Goal: Information Seeking & Learning: Check status

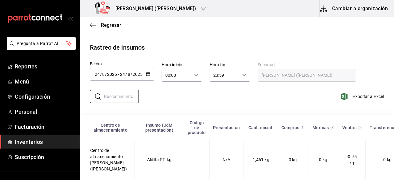
click at [201, 8] on icon "button" at bounding box center [203, 8] width 5 height 5
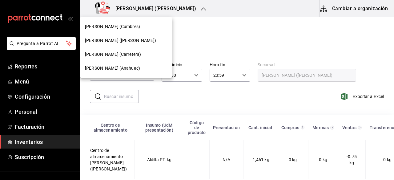
click at [136, 38] on span "[PERSON_NAME] ([PERSON_NAME])" at bounding box center [120, 40] width 71 height 6
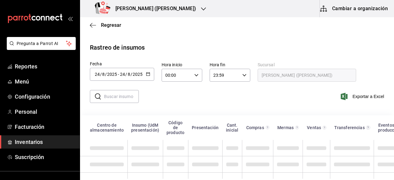
click at [149, 72] on icon "button" at bounding box center [148, 74] width 4 height 4
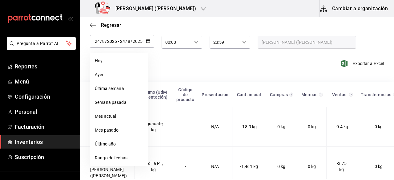
scroll to position [50, 0]
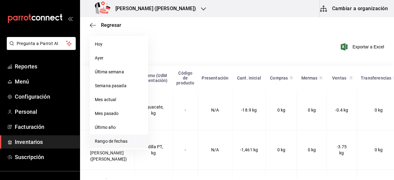
click at [110, 139] on li "Rango de fechas" at bounding box center [119, 141] width 58 height 14
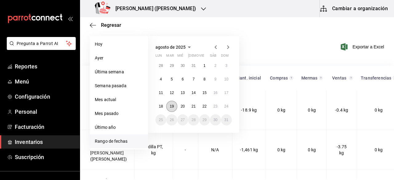
click at [171, 105] on abbr "19" at bounding box center [172, 106] width 4 height 4
click at [229, 105] on button "24" at bounding box center [226, 106] width 11 height 11
type input "2025-08-19"
type input "19"
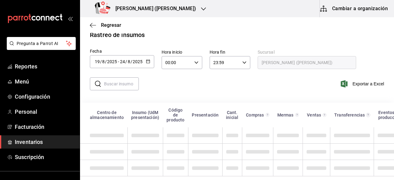
scroll to position [17, 0]
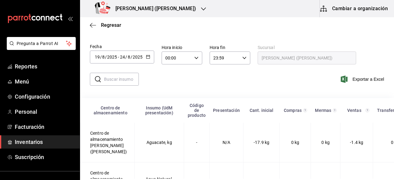
click at [114, 81] on input "text" at bounding box center [121, 79] width 35 height 12
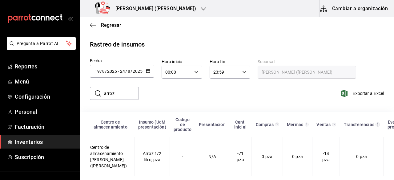
scroll to position [14, 0]
type input "a"
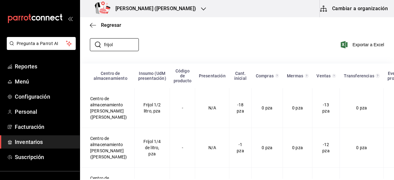
scroll to position [55, 0]
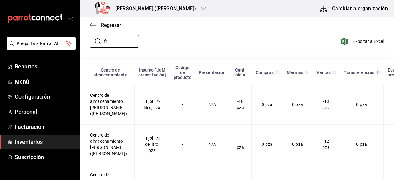
type input "f"
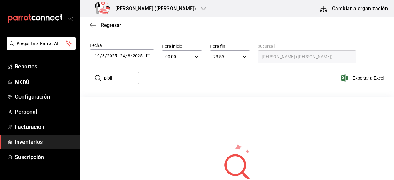
scroll to position [19, 0]
type input "p"
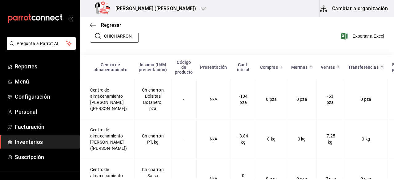
scroll to position [0, 0]
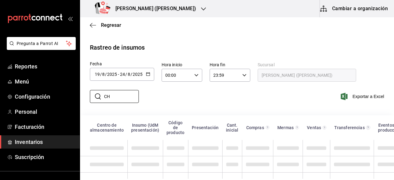
type input "C"
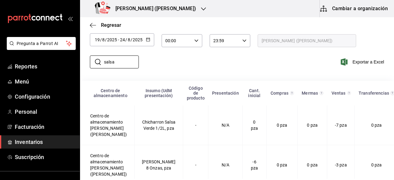
scroll to position [35, 0]
type input "s"
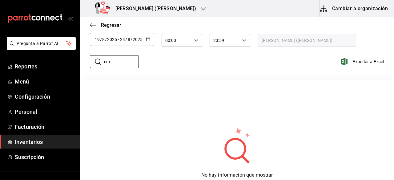
type input "e"
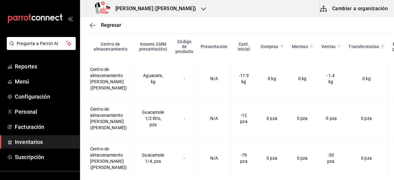
scroll to position [0, 0]
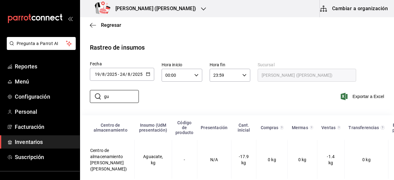
type input "g"
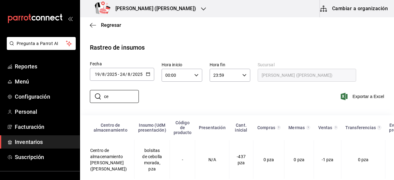
type input "c"
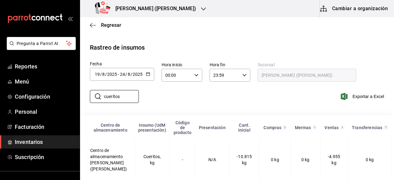
scroll to position [14, 0]
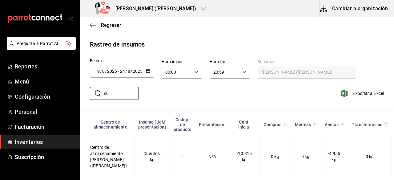
type input "c"
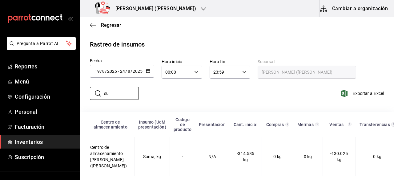
type input "s"
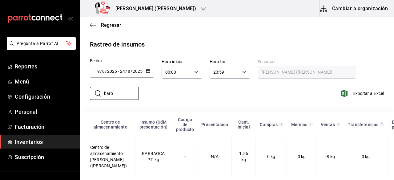
type input "barb"
click at [182, 10] on div "[PERSON_NAME] ([PERSON_NAME])" at bounding box center [146, 8] width 123 height 17
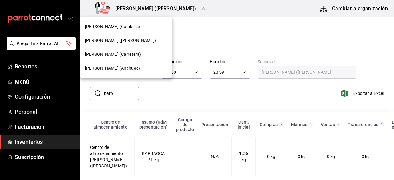
click at [129, 26] on span "[PERSON_NAME] (Cumbres)" at bounding box center [112, 26] width 55 height 6
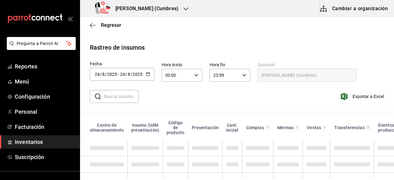
click at [147, 73] on icon "button" at bounding box center [148, 74] width 4 height 4
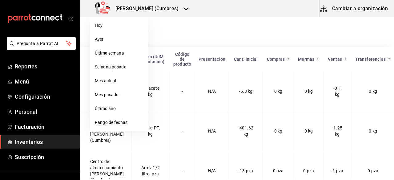
scroll to position [70, 0]
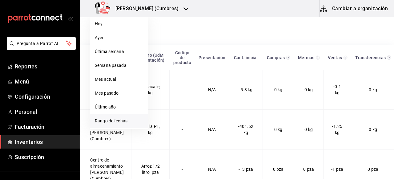
click at [117, 119] on li "Rango de fechas" at bounding box center [119, 121] width 58 height 14
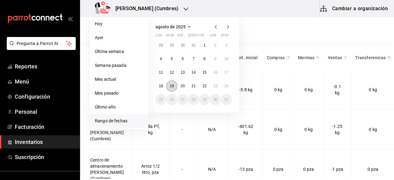
click at [171, 85] on abbr "19" at bounding box center [172, 86] width 4 height 4
click at [227, 84] on abbr "24" at bounding box center [226, 86] width 4 height 4
type input "[DATE]"
type input "19"
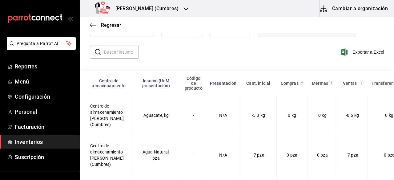
scroll to position [0, 0]
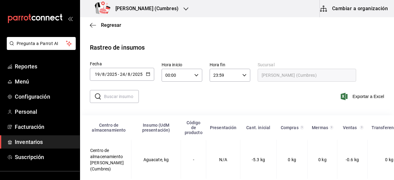
click at [125, 96] on input "text" at bounding box center [121, 96] width 35 height 12
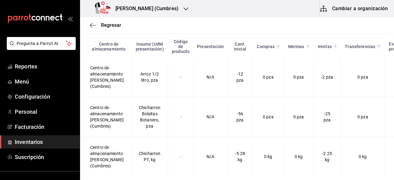
scroll to position [4, 0]
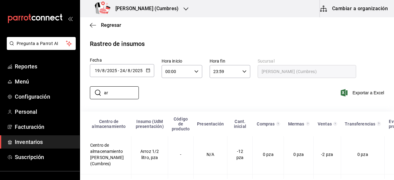
type input "a"
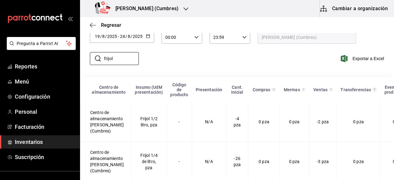
scroll to position [47, 0]
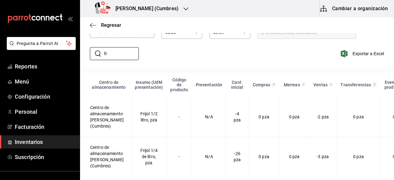
type input "f"
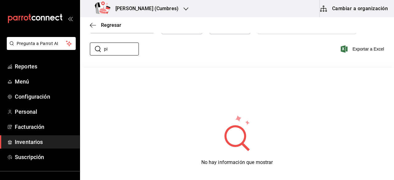
type input "p"
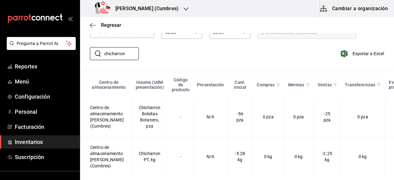
scroll to position [0, 0]
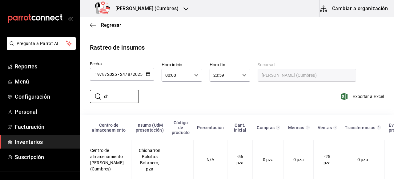
type input "c"
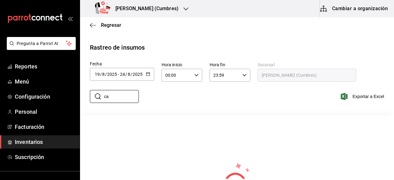
type input "c"
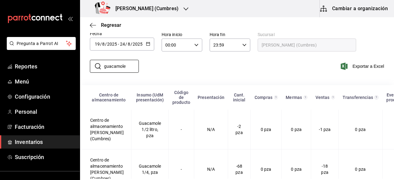
scroll to position [47, 0]
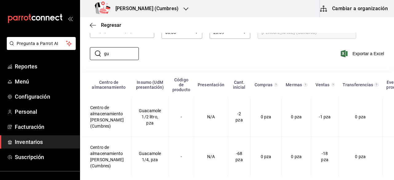
type input "g"
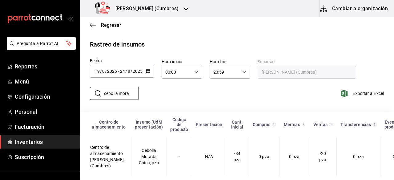
scroll to position [8, 0]
type input "c"
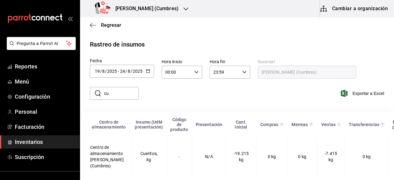
type input "c"
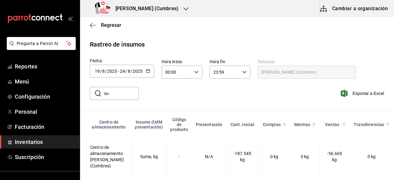
type input "s"
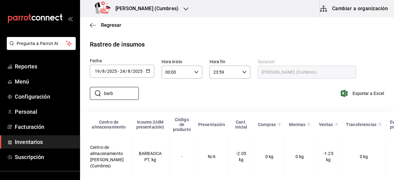
type input "barb"
click at [166, 10] on h3 "[PERSON_NAME] (Cumbres)" at bounding box center [145, 8] width 68 height 7
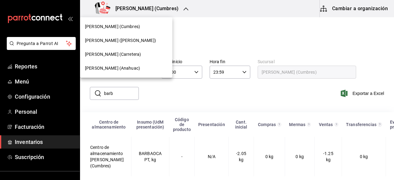
click at [123, 68] on span "[PERSON_NAME] (Anahuac)" at bounding box center [112, 68] width 55 height 6
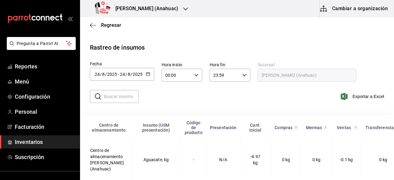
click at [147, 72] on icon "button" at bounding box center [148, 74] width 4 height 4
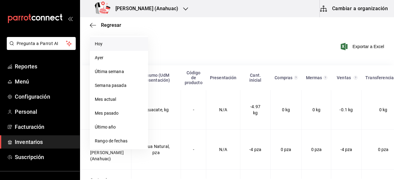
scroll to position [58, 0]
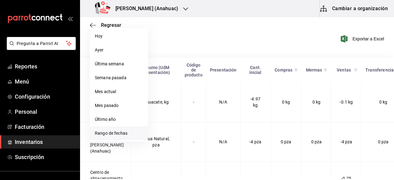
click at [116, 132] on li "Rango de fechas" at bounding box center [119, 133] width 58 height 14
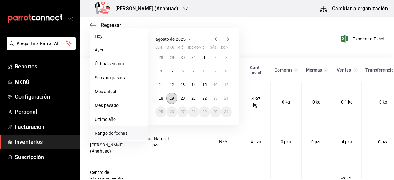
click at [170, 98] on abbr "19" at bounding box center [172, 98] width 4 height 4
click at [226, 97] on abbr "24" at bounding box center [226, 98] width 4 height 4
type input "2025-08-19"
type input "19"
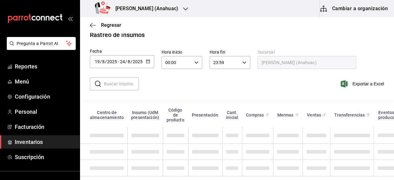
scroll to position [17, 0]
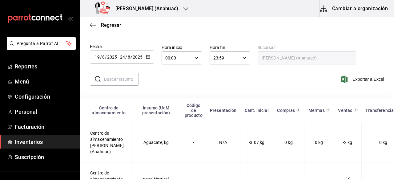
click at [121, 79] on input "text" at bounding box center [121, 79] width 35 height 12
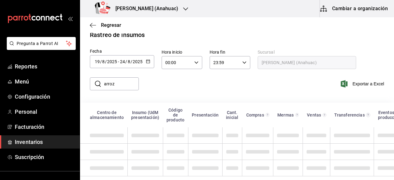
scroll to position [8, 0]
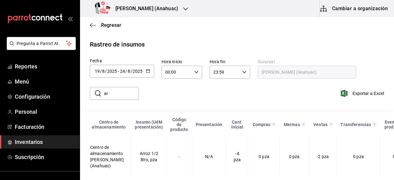
type input "a"
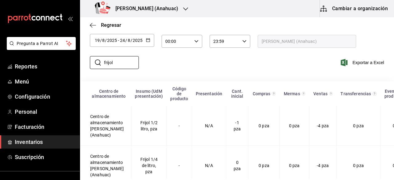
scroll to position [47, 0]
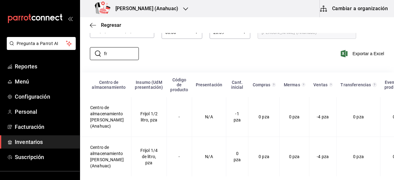
type input "f"
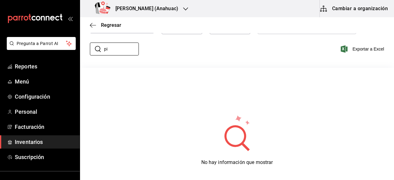
type input "p"
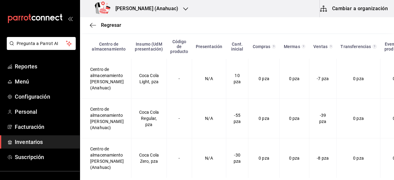
scroll to position [0, 0]
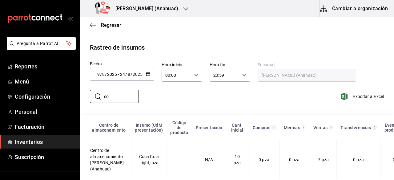
type input "c"
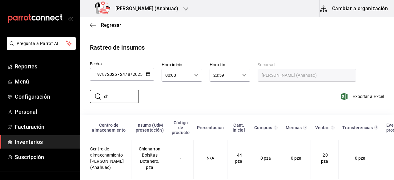
type input "c"
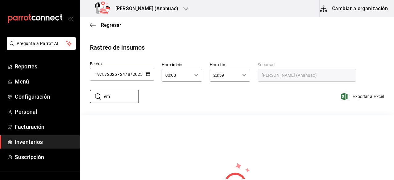
type input "e"
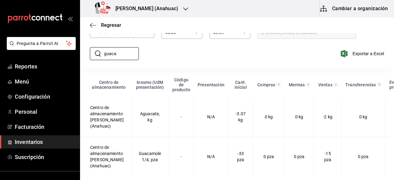
scroll to position [47, 0]
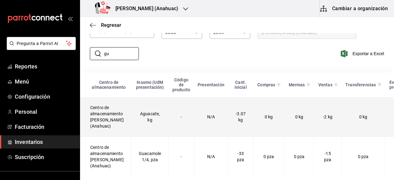
type input "g"
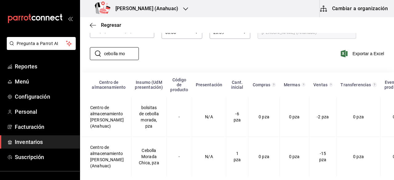
scroll to position [54, 0]
type input "c"
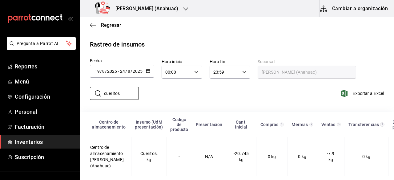
scroll to position [8, 0]
type input "c"
type input "s"
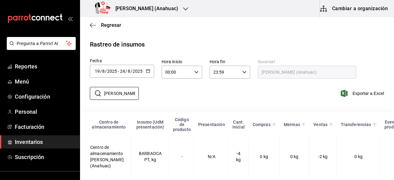
type input "barb"
click at [170, 10] on div "[PERSON_NAME] (Anahuac)" at bounding box center [138, 8] width 106 height 17
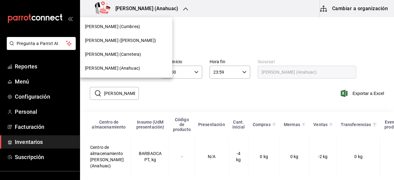
click at [125, 55] on span "[PERSON_NAME] (Carretera)" at bounding box center [113, 54] width 56 height 6
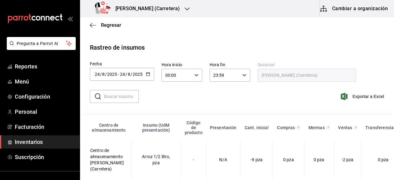
click at [145, 71] on div "[DATE] [DATE] - [DATE] [DATE]" at bounding box center [122, 74] width 64 height 13
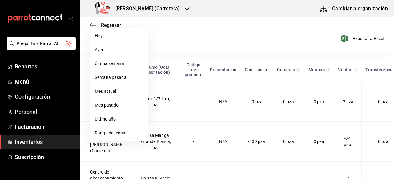
scroll to position [63, 0]
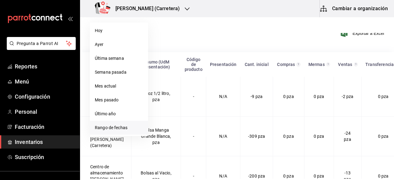
click at [115, 126] on li "Rango de fechas" at bounding box center [119, 128] width 58 height 14
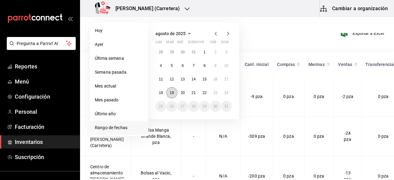
click at [173, 90] on abbr "19" at bounding box center [172, 92] width 4 height 4
click at [225, 90] on abbr "24" at bounding box center [226, 92] width 4 height 4
type input "[DATE]"
type input "19"
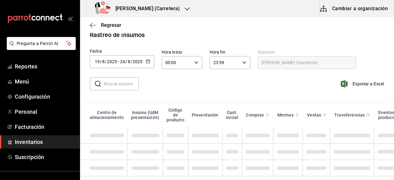
scroll to position [17, 0]
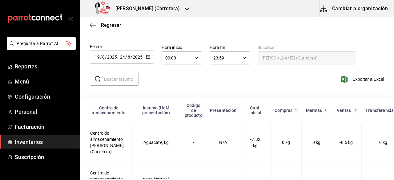
click at [123, 76] on input "text" at bounding box center [121, 79] width 35 height 12
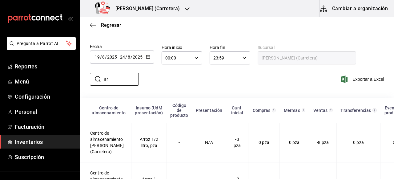
type input "a"
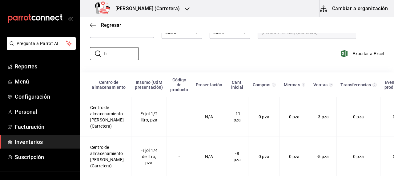
type input "f"
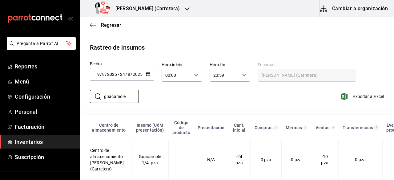
scroll to position [8, 0]
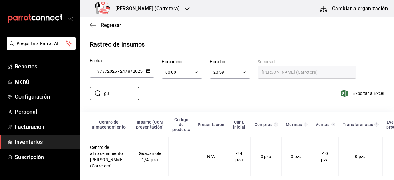
type input "g"
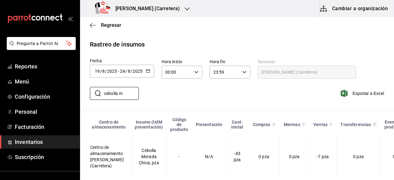
click at [394, 119] on main "Regresar Rastreo de insumos Fecha 2025-08-19 19 / 8 / 2025 - 2025-08-24 24 / 8 …" at bounding box center [237, 97] width 314 height 161
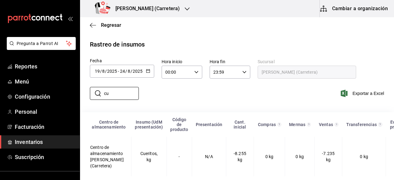
type input "c"
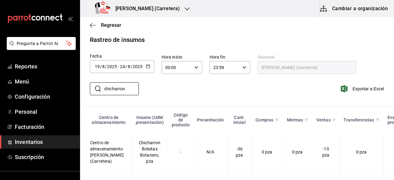
scroll to position [47, 0]
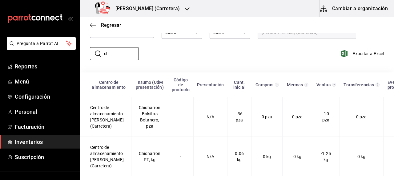
type input "c"
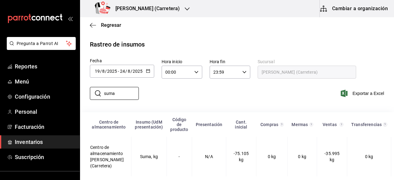
scroll to position [8, 0]
type input "s"
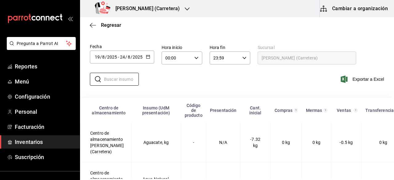
scroll to position [47, 0]
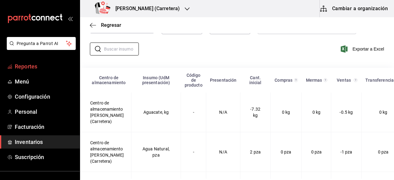
click at [34, 63] on span "Reportes" at bounding box center [45, 66] width 60 height 8
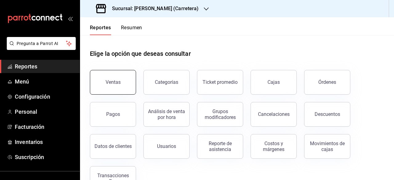
click at [121, 80] on button "Ventas" at bounding box center [113, 82] width 46 height 25
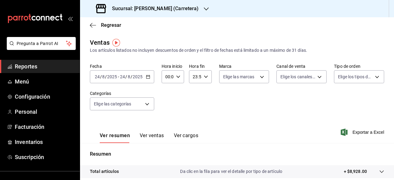
click at [147, 135] on button "Ver ventas" at bounding box center [152, 137] width 24 height 10
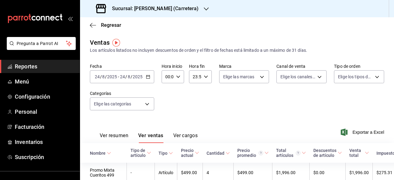
click at [149, 77] on icon "button" at bounding box center [148, 76] width 4 height 4
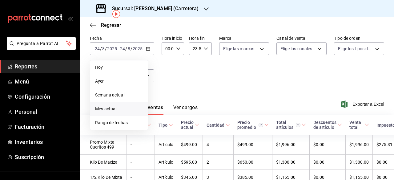
scroll to position [29, 0]
click at [116, 122] on span "Rango de fechas" at bounding box center [119, 122] width 48 height 6
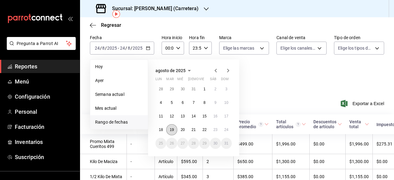
click at [171, 128] on abbr "19" at bounding box center [172, 129] width 4 height 4
click at [228, 131] on abbr "24" at bounding box center [226, 129] width 4 height 4
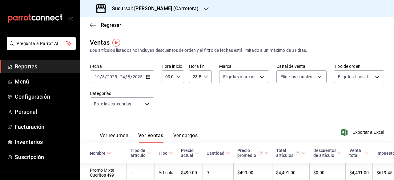
click at [204, 9] on icon "button" at bounding box center [206, 8] width 5 height 5
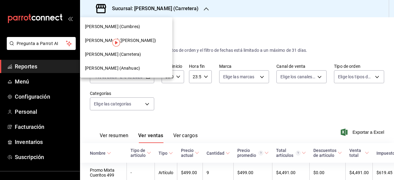
click at [135, 43] on span "[PERSON_NAME] ([PERSON_NAME])" at bounding box center [120, 40] width 71 height 6
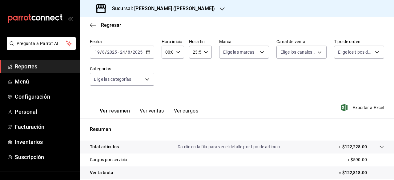
scroll to position [32, 0]
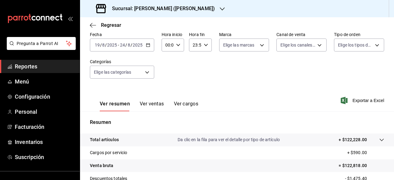
click at [150, 104] on button "Ver ventas" at bounding box center [152, 106] width 24 height 10
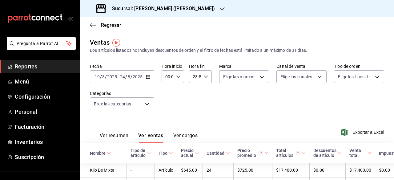
click at [220, 7] on icon "button" at bounding box center [222, 8] width 5 height 5
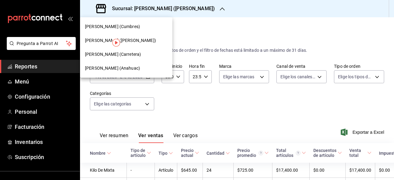
click at [125, 28] on span "[PERSON_NAME] (Cumbres)" at bounding box center [112, 26] width 55 height 6
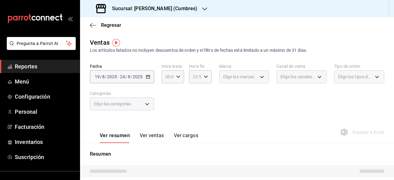
click at [153, 139] on button "Ver ventas" at bounding box center [152, 137] width 24 height 10
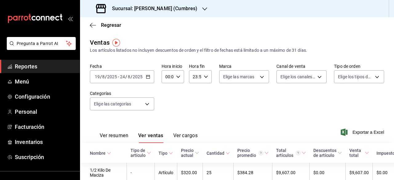
click at [202, 6] on icon "button" at bounding box center [204, 8] width 5 height 5
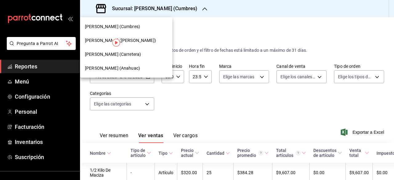
click at [123, 69] on span "[PERSON_NAME] (Anahuac)" at bounding box center [112, 68] width 55 height 6
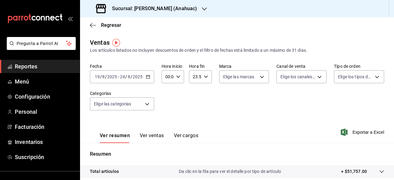
click at [150, 133] on button "Ver ventas" at bounding box center [152, 137] width 24 height 10
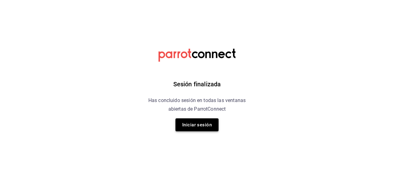
click at [188, 124] on button "Iniciar sesión" at bounding box center [196, 124] width 43 height 13
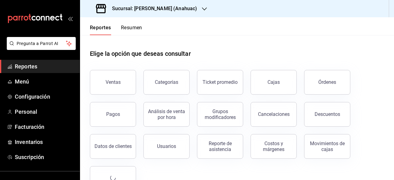
click at [183, 9] on h3 "Sucursal: [PERSON_NAME] (Anahuac)" at bounding box center [152, 8] width 90 height 7
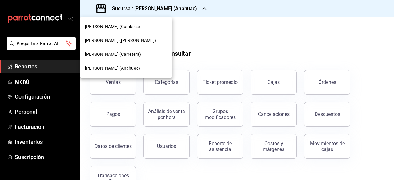
click at [191, 9] on div at bounding box center [197, 90] width 394 height 180
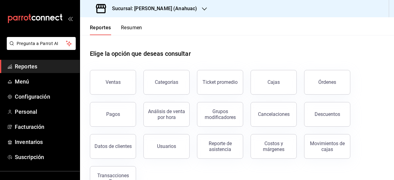
click at [185, 6] on h3 "Sucursal: [PERSON_NAME] (Anahuac)" at bounding box center [152, 8] width 90 height 7
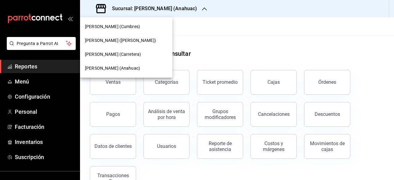
click at [130, 39] on span "[PERSON_NAME] ([PERSON_NAME])" at bounding box center [120, 40] width 71 height 6
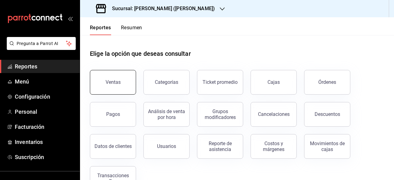
click at [116, 81] on div "Ventas" at bounding box center [113, 82] width 15 height 6
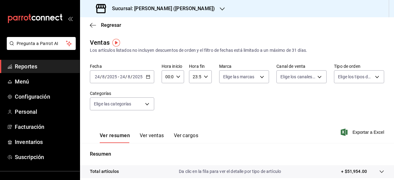
click at [148, 77] on icon "button" at bounding box center [148, 76] width 4 height 4
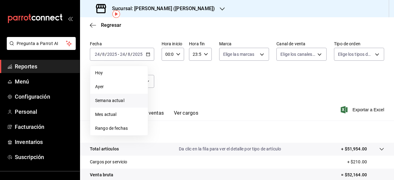
scroll to position [30, 0]
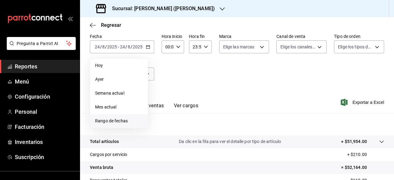
click at [119, 121] on span "Rango de fechas" at bounding box center [119, 121] width 48 height 6
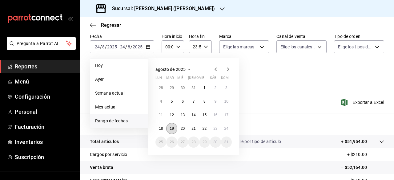
click at [170, 127] on abbr "19" at bounding box center [172, 128] width 4 height 4
click at [224, 129] on abbr "24" at bounding box center [226, 128] width 4 height 4
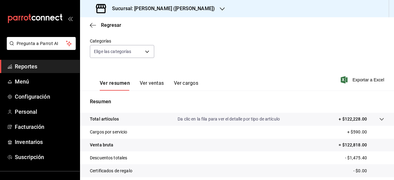
scroll to position [53, 0]
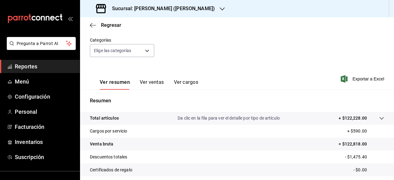
click at [220, 10] on icon "button" at bounding box center [222, 8] width 5 height 5
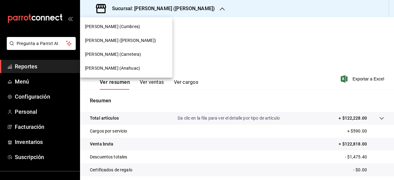
click at [129, 28] on span "[PERSON_NAME] (Cumbres)" at bounding box center [112, 26] width 55 height 6
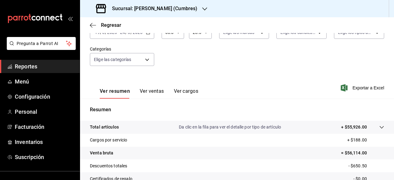
scroll to position [44, 0]
click at [202, 8] on icon "button" at bounding box center [204, 8] width 5 height 5
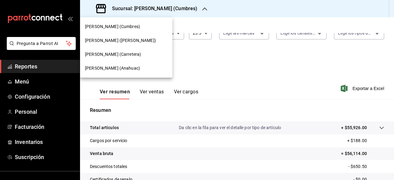
click at [127, 66] on span "[PERSON_NAME] (Anahuac)" at bounding box center [112, 68] width 55 height 6
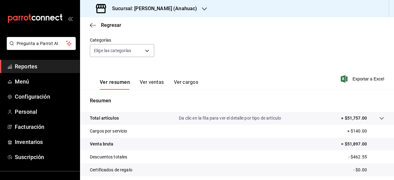
scroll to position [55, 0]
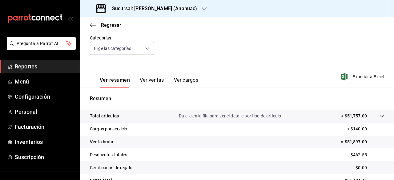
click at [202, 8] on icon "button" at bounding box center [204, 8] width 5 height 5
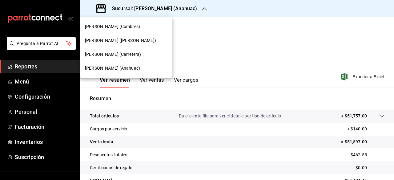
click at [116, 52] on span "[PERSON_NAME] (Carretera)" at bounding box center [113, 54] width 56 height 6
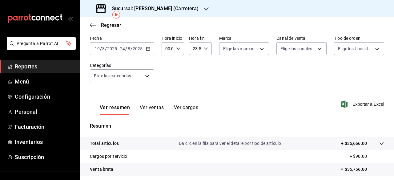
scroll to position [48, 0]
